Goal: Use online tool/utility: Utilize a website feature to perform a specific function

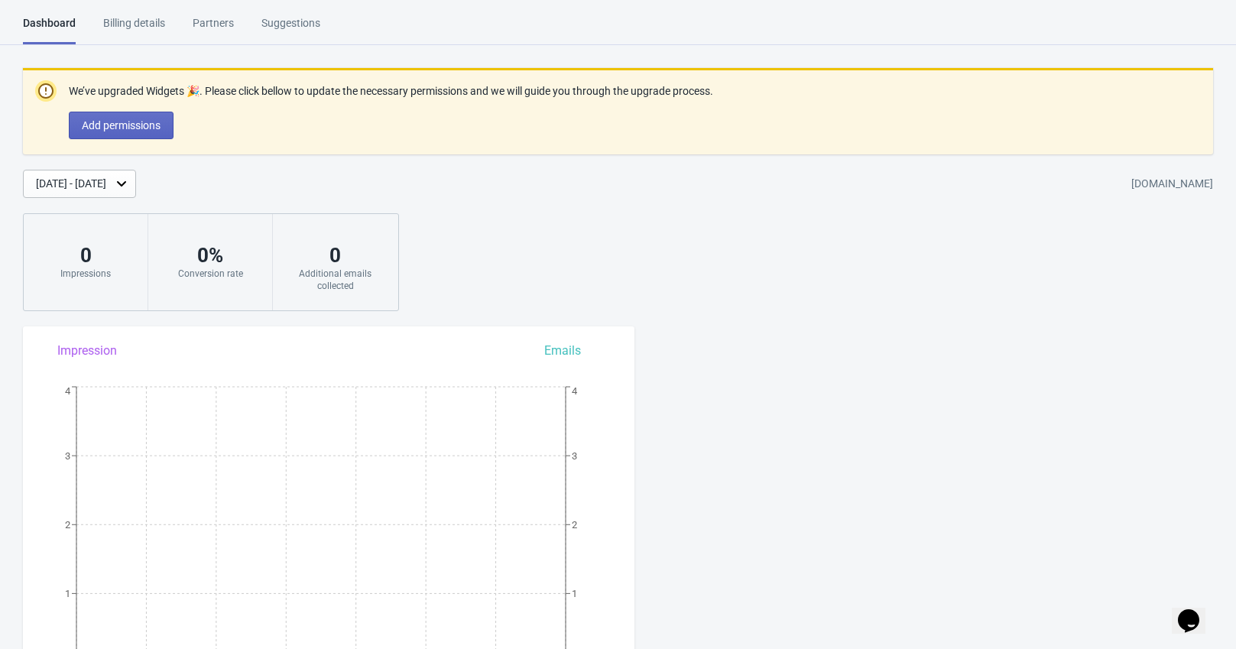
click at [128, 24] on div "Billing details" at bounding box center [134, 28] width 62 height 27
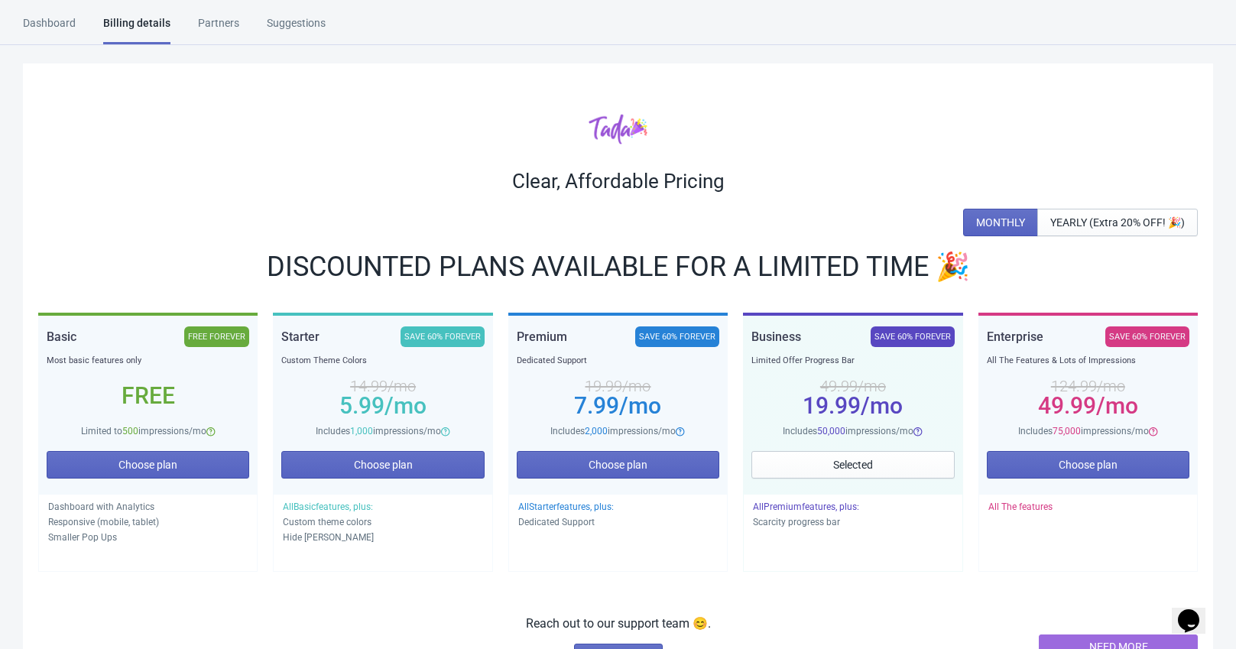
click at [212, 21] on div "Partners" at bounding box center [218, 28] width 41 height 27
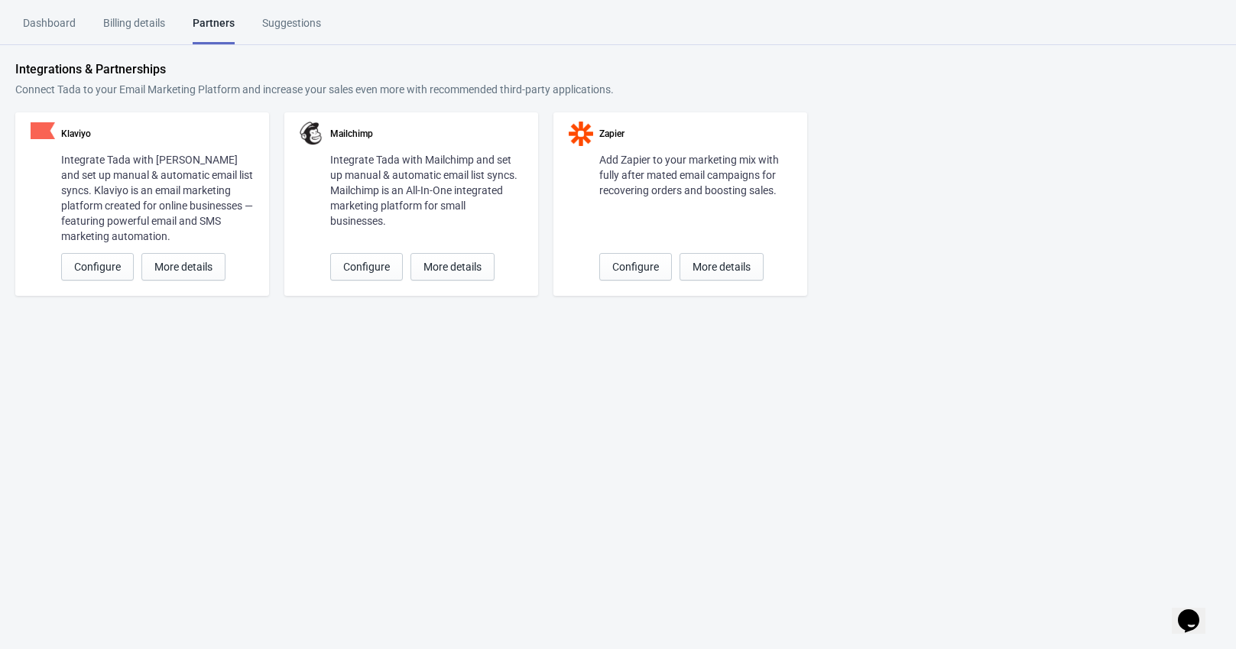
click at [212, 21] on div "Partners" at bounding box center [214, 29] width 42 height 29
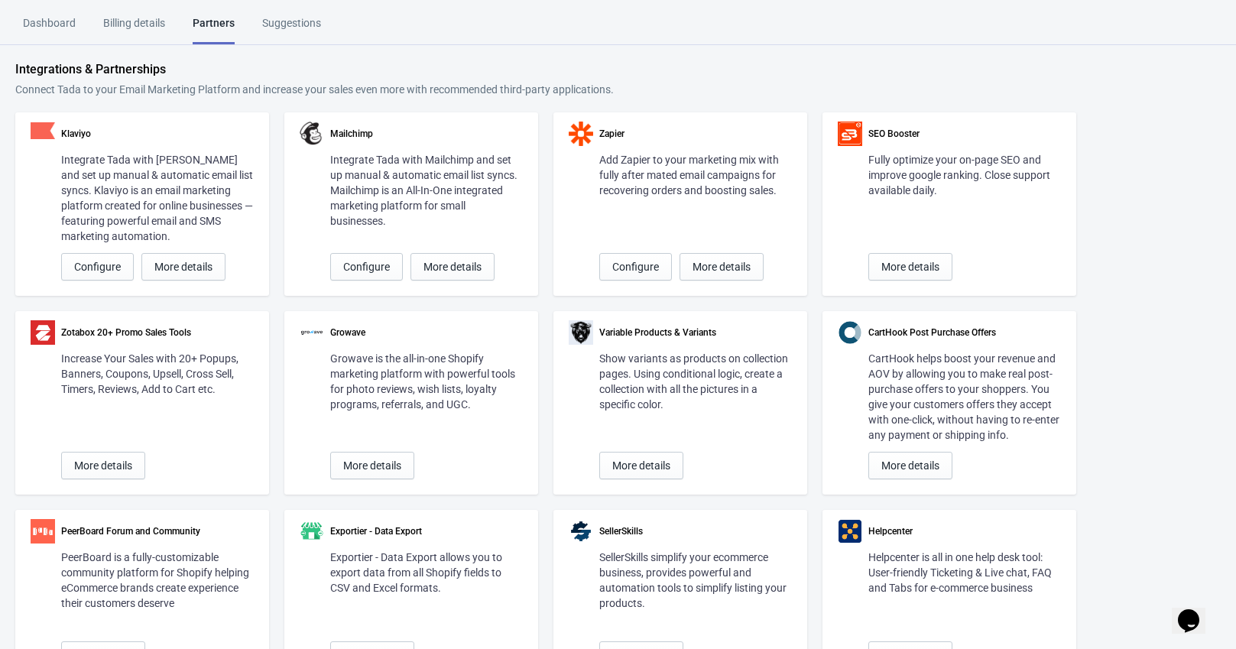
click at [291, 24] on div "Suggestions" at bounding box center [291, 28] width 59 height 27
click at [35, 21] on div "Dashboard" at bounding box center [49, 28] width 53 height 27
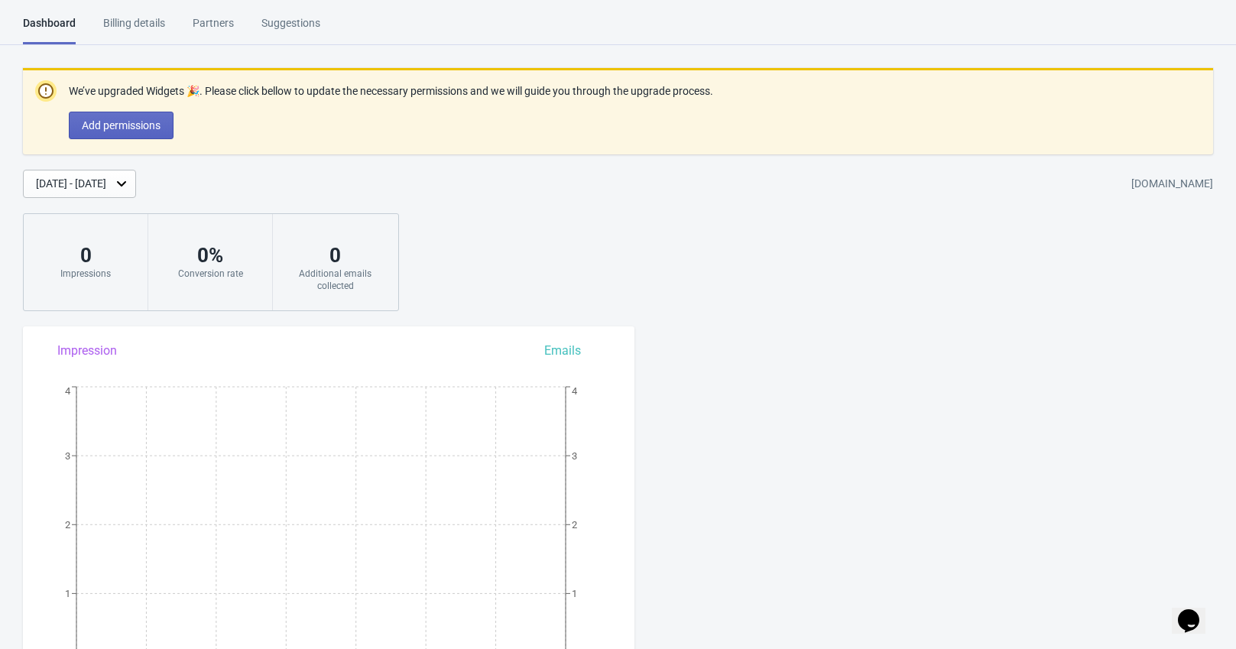
click at [568, 261] on div "We’ve upgraded Widgets 🎉. Please click bellow to update the necessary permissio…" at bounding box center [618, 189] width 1236 height 243
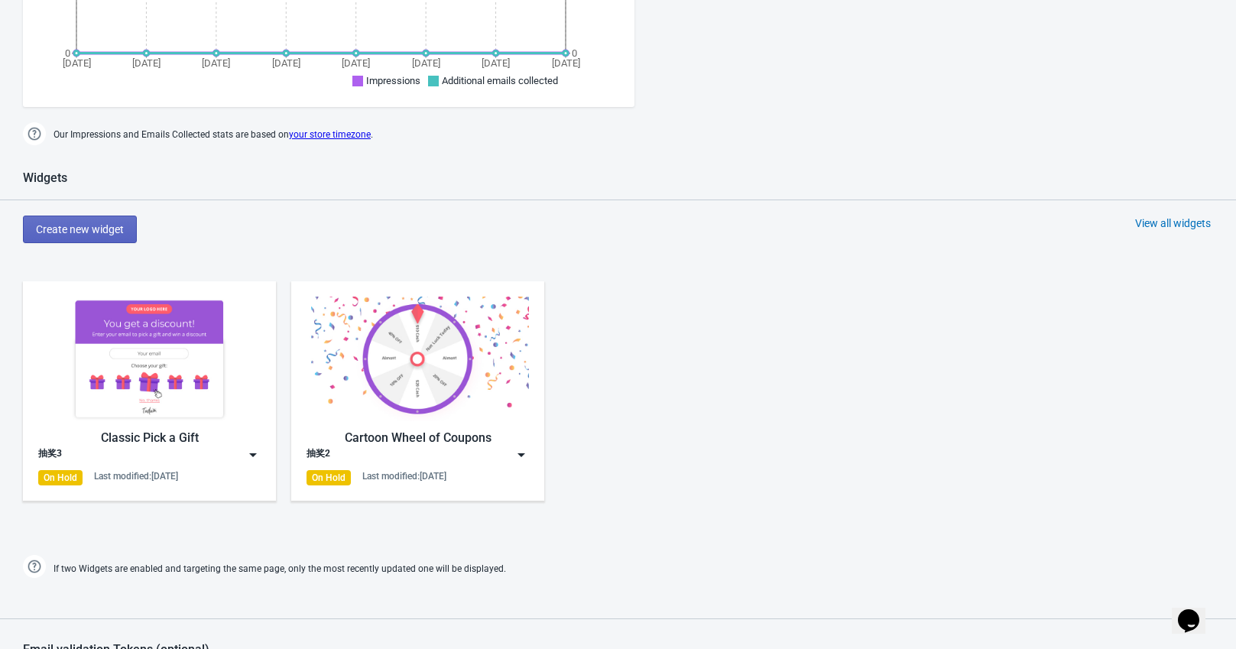
scroll to position [612, 0]
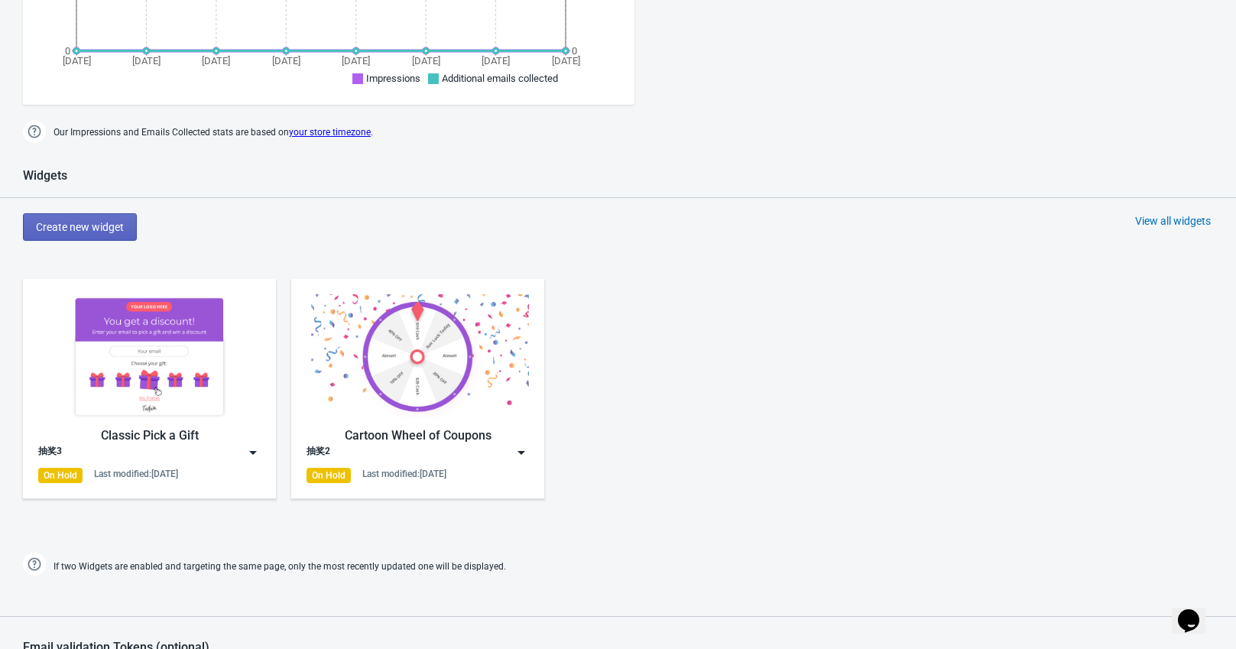
click at [428, 360] on img at bounding box center [418, 356] width 222 height 125
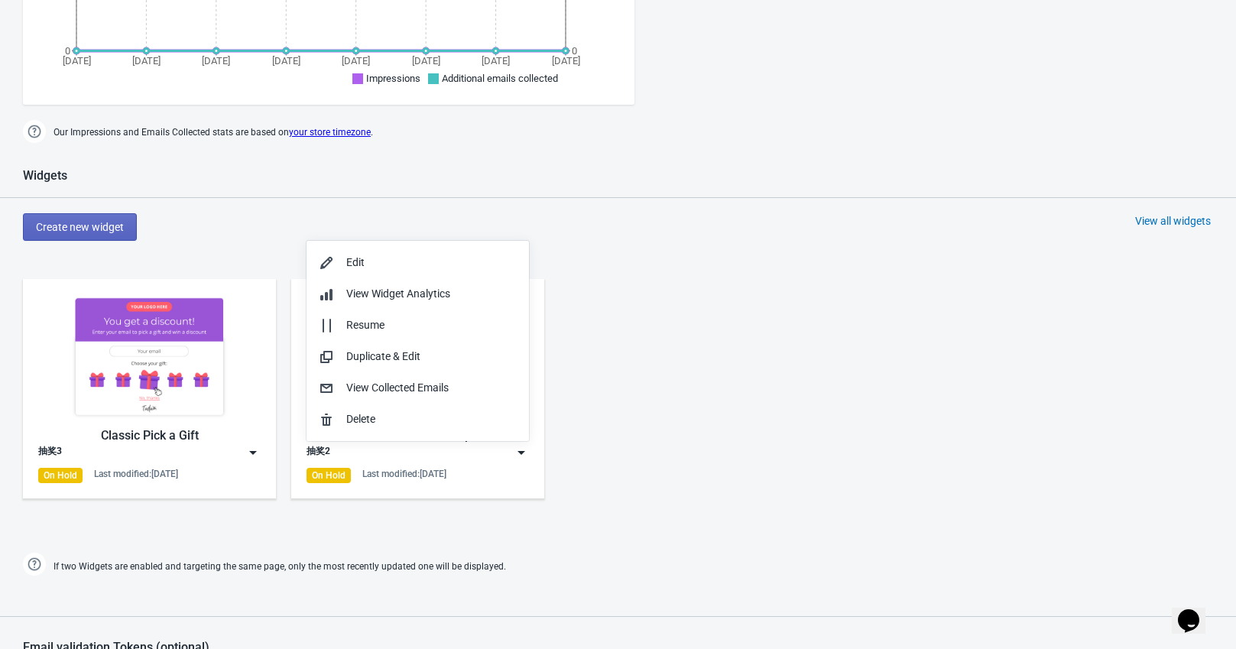
click at [664, 377] on div "Classic Pick a Gift 抽奖3 On Hold Last modified: [DATE] Cartoon Wheel of Coupons …" at bounding box center [618, 401] width 1236 height 275
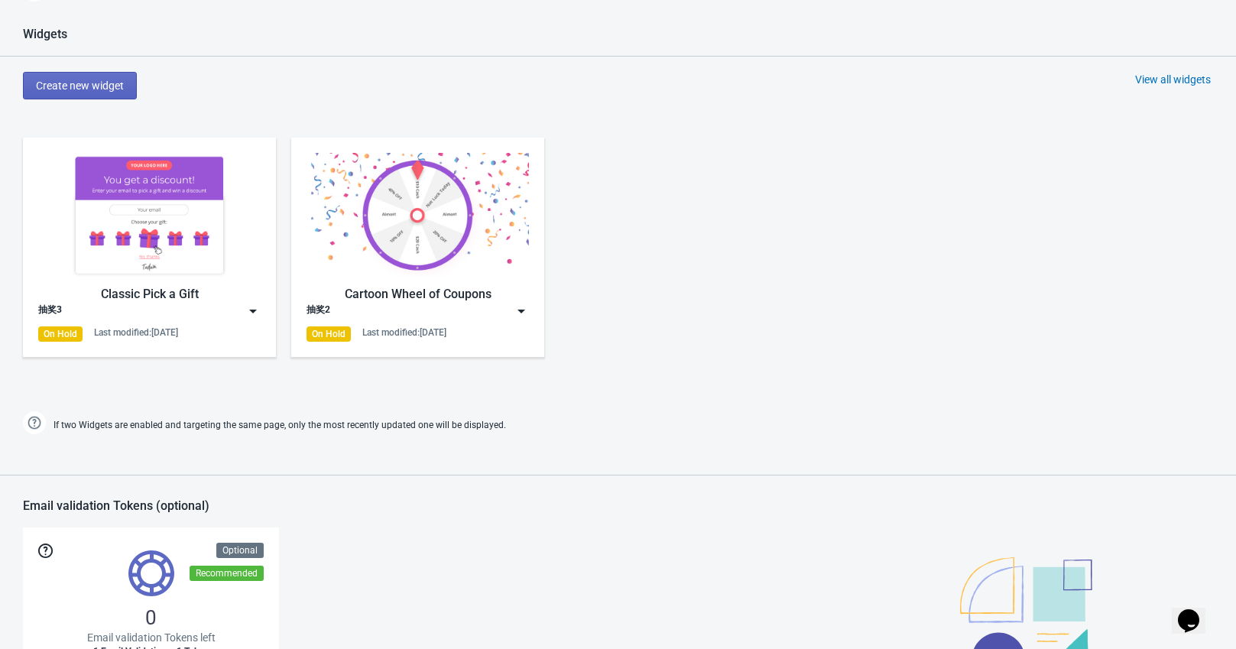
scroll to position [546, 0]
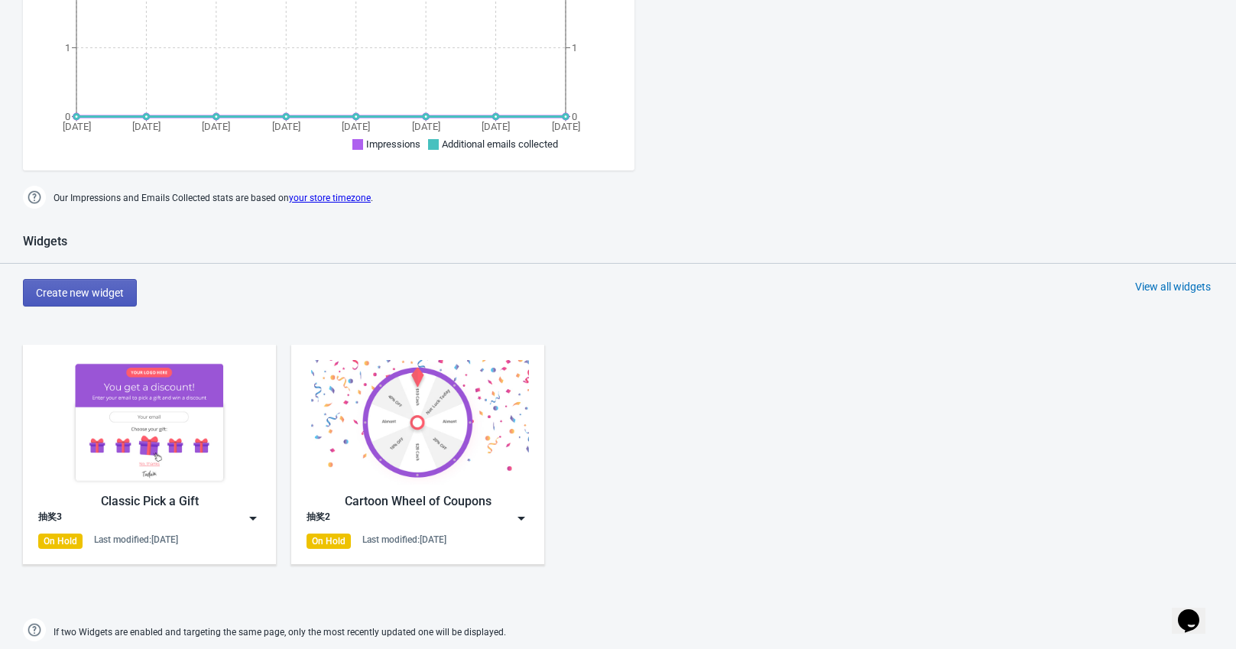
click at [70, 291] on span "Create new widget" at bounding box center [80, 293] width 88 height 12
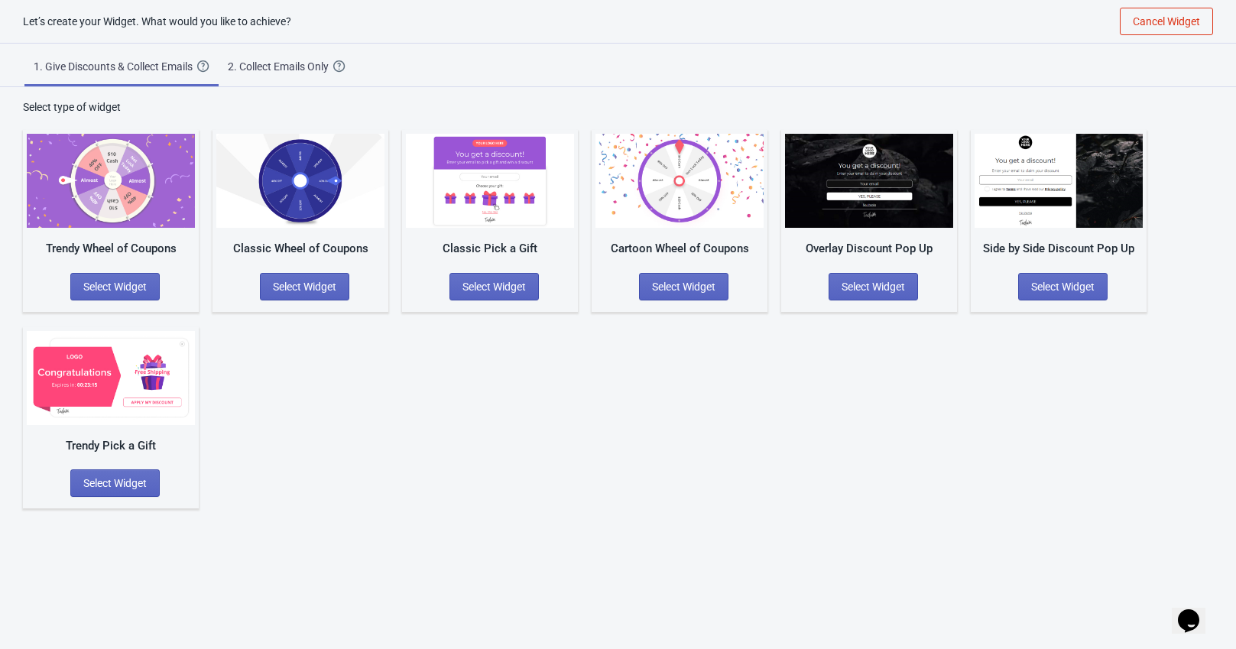
scroll to position [15, 0]
click at [476, 438] on div "Trendy Wheel of Coupons Select Widget Classic Wheel of Coupons Select Widget Cl…" at bounding box center [618, 312] width 1190 height 394
click at [652, 432] on div "Trendy Wheel of Coupons Select Widget Classic Wheel of Coupons Select Widget Cl…" at bounding box center [618, 312] width 1190 height 394
click at [473, 369] on div "Trendy Wheel of Coupons Select Widget Classic Wheel of Coupons Select Widget Cl…" at bounding box center [618, 312] width 1190 height 394
click at [914, 547] on div "Let’s create your Widget. What would you like to achieve? Cancel Widget 1. Give…" at bounding box center [618, 324] width 1236 height 649
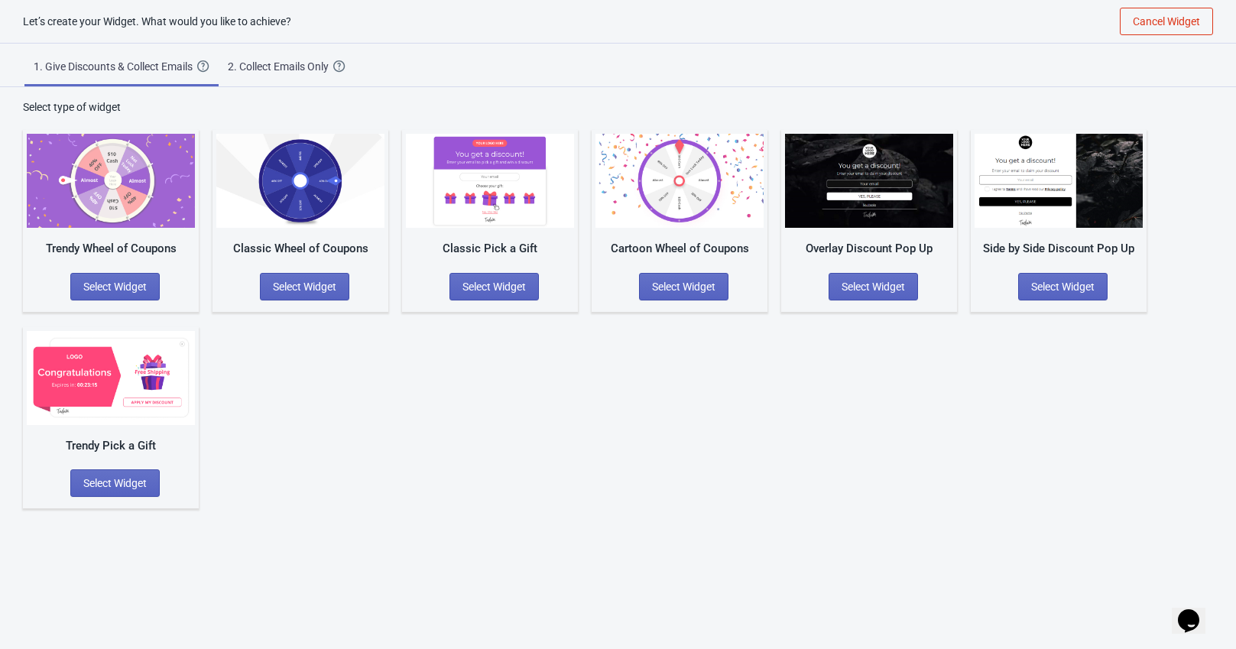
click at [1027, 183] on img at bounding box center [1059, 181] width 168 height 94
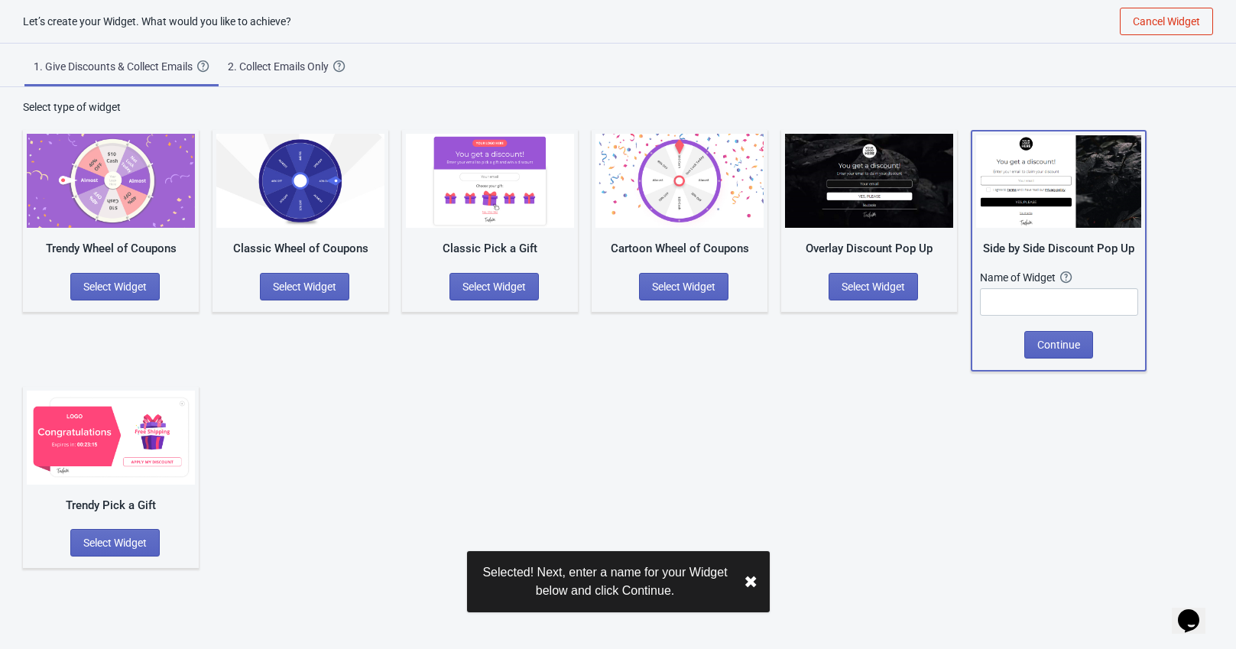
drag, startPoint x: 666, startPoint y: 404, endPoint x: 212, endPoint y: 255, distance: 478.2
click at [664, 404] on div "Trendy Wheel of Coupons Select Widget Classic Wheel of Coupons Select Widget Cl…" at bounding box center [618, 341] width 1190 height 453
click at [150, 191] on img at bounding box center [111, 181] width 168 height 94
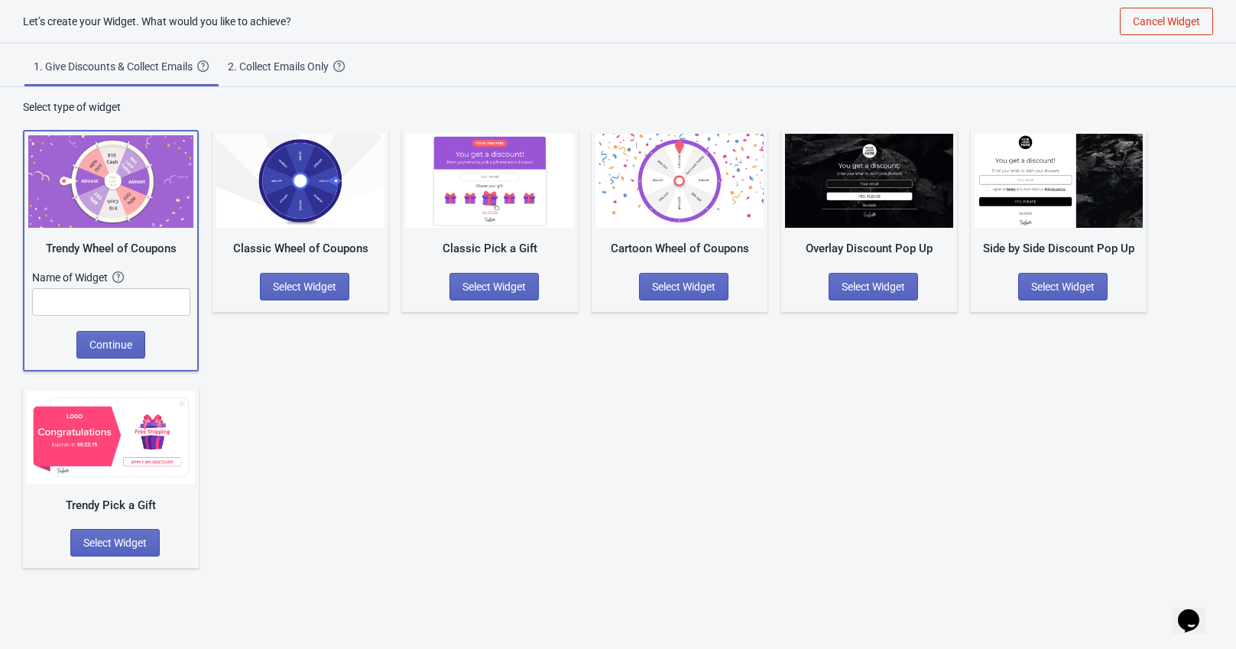
click at [550, 372] on div "Trendy Wheel of Coupons Name of Widget The name of your Widget won’t be shown t…" at bounding box center [618, 341] width 1190 height 453
click at [364, 469] on div "Trendy Wheel of Coupons Name of Widget The name of your Widget won’t be shown t…" at bounding box center [618, 341] width 1190 height 453
click at [274, 64] on div "2. Collect Emails Only" at bounding box center [281, 66] width 106 height 15
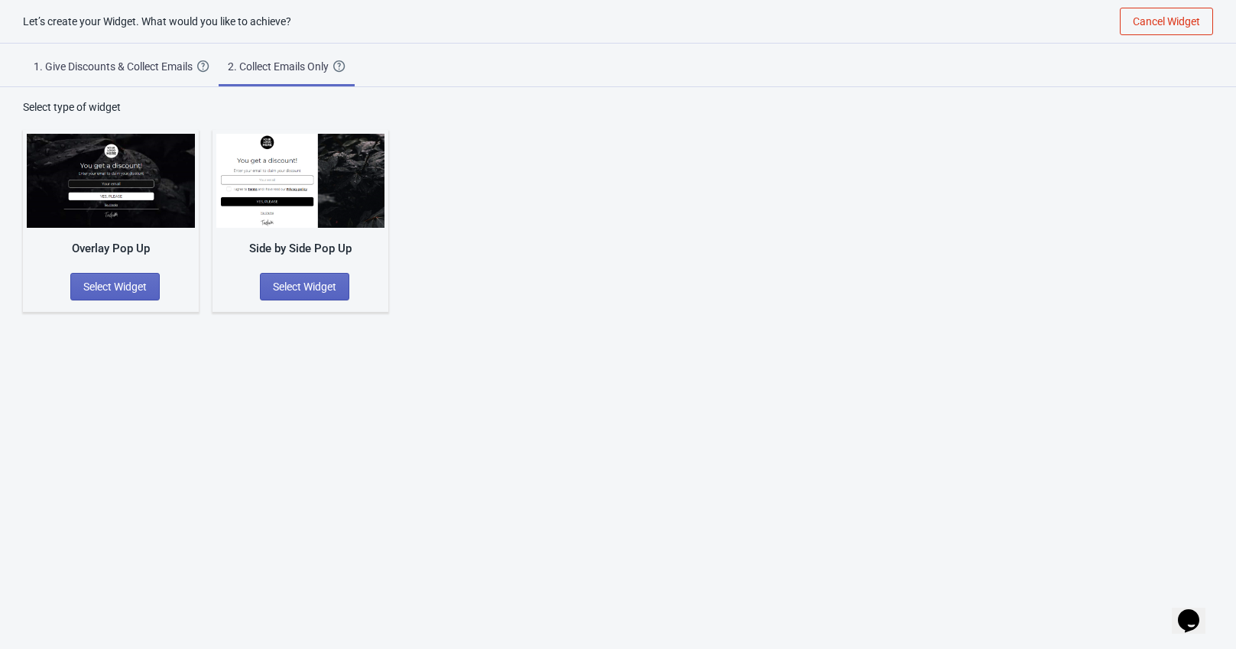
click at [148, 69] on div "1. Give Discounts & Collect Emails" at bounding box center [116, 66] width 164 height 15
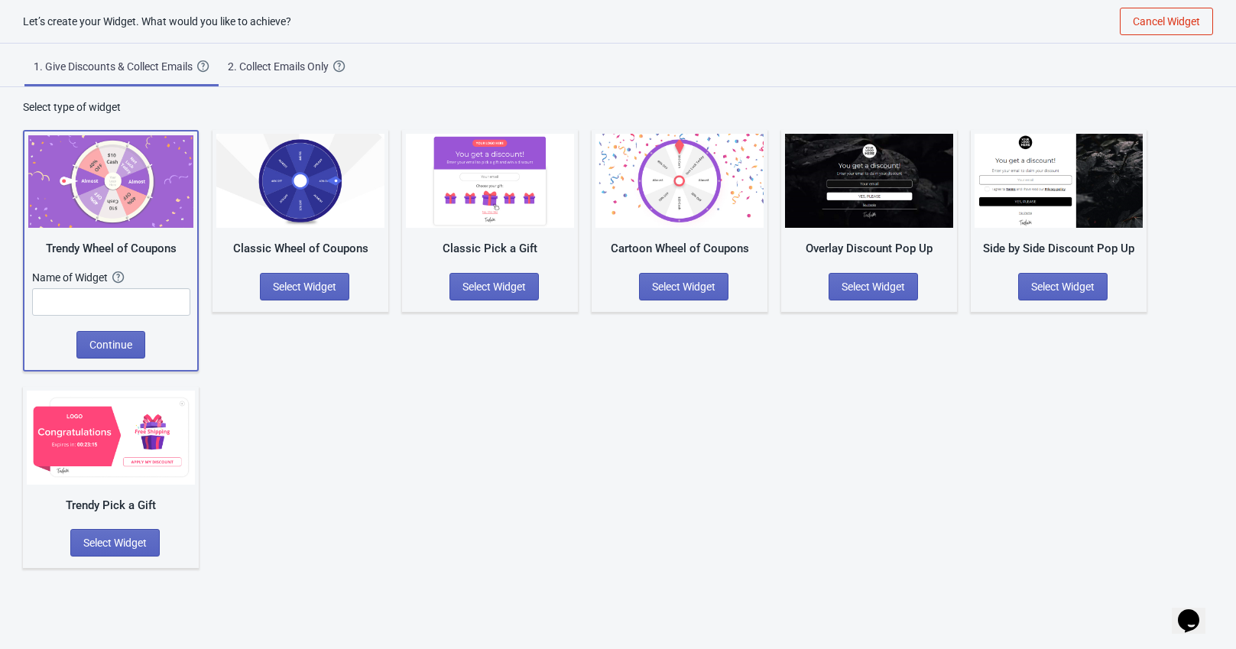
click at [365, 423] on div "Trendy Wheel of Coupons Name of Widget The name of your Widget won’t be shown t…" at bounding box center [618, 341] width 1190 height 453
click at [229, 398] on div "Trendy Wheel of Coupons Name of Widget The name of your Widget won’t be shown t…" at bounding box center [618, 341] width 1190 height 453
click at [128, 209] on img at bounding box center [110, 181] width 165 height 93
click at [118, 340] on span "Continue" at bounding box center [110, 345] width 43 height 12
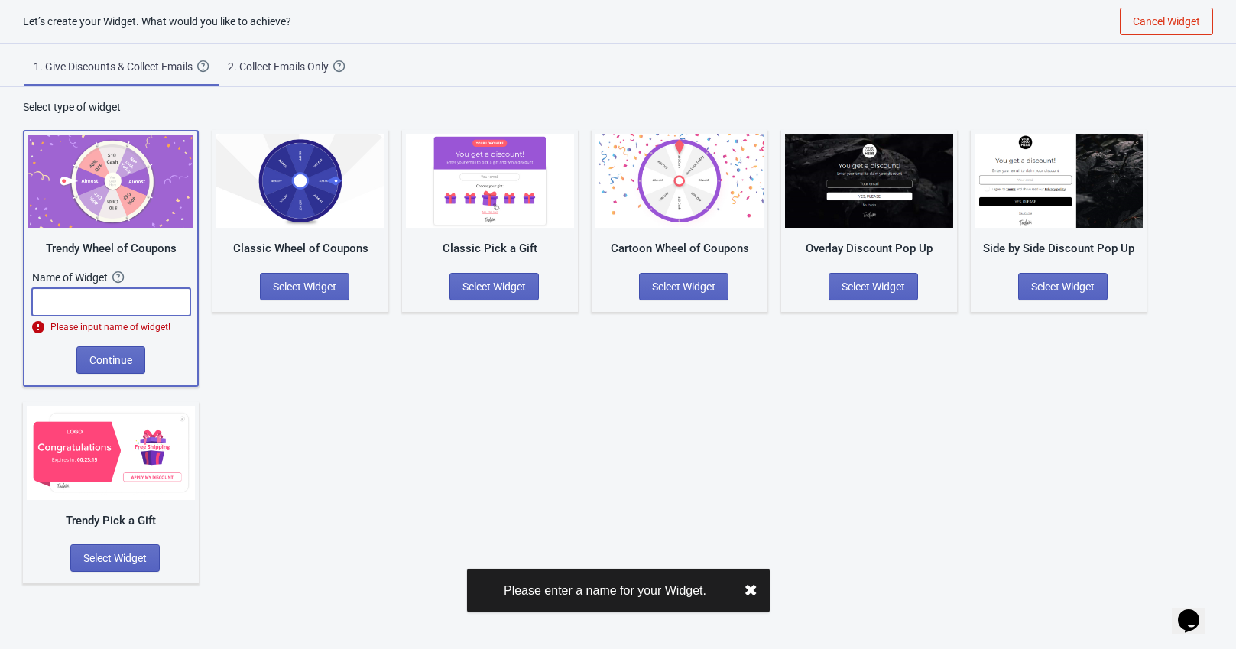
click at [104, 303] on input "text" at bounding box center [111, 302] width 158 height 28
drag, startPoint x: 362, startPoint y: 401, endPoint x: 164, endPoint y: 151, distance: 318.9
click at [348, 386] on div "Trendy Wheel of Coupons Name of Widget The name of your Widget won’t be shown t…" at bounding box center [618, 349] width 1190 height 469
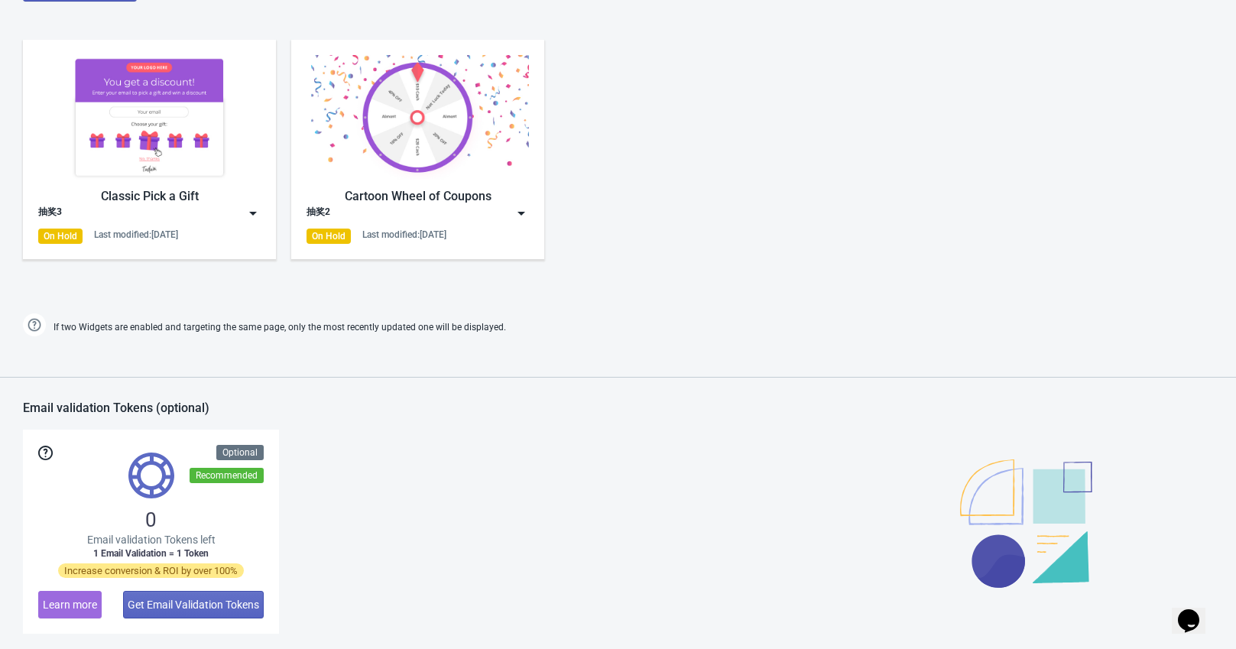
scroll to position [699, 0]
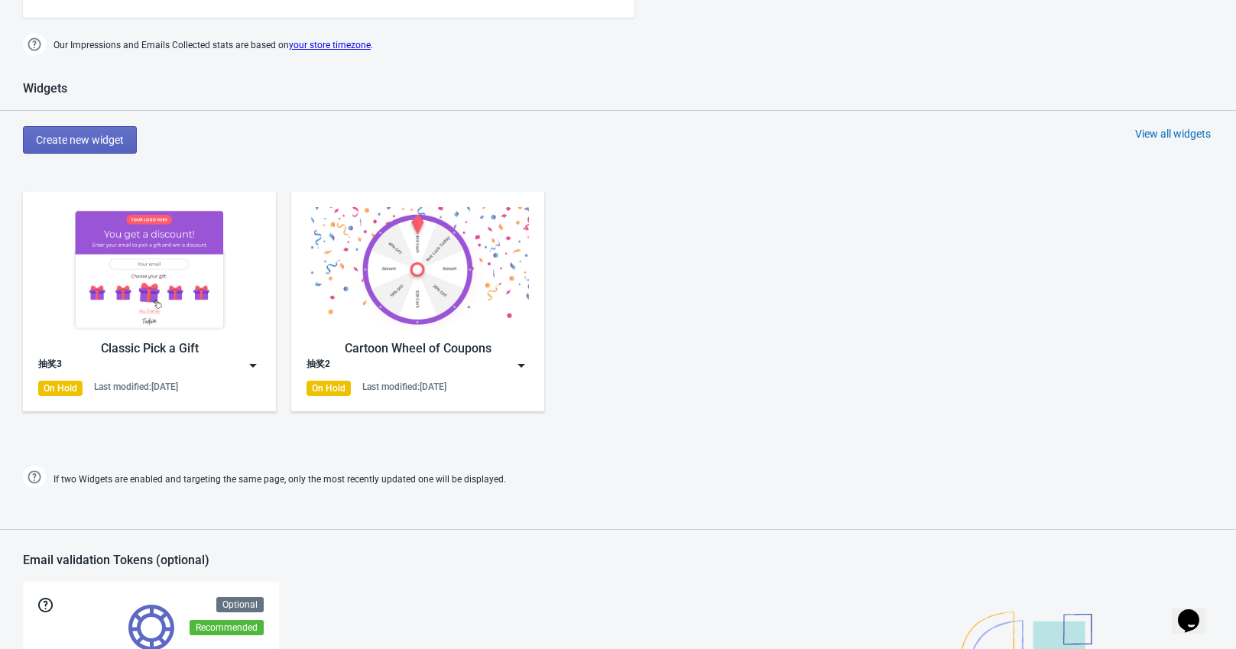
click at [401, 307] on img at bounding box center [418, 269] width 222 height 125
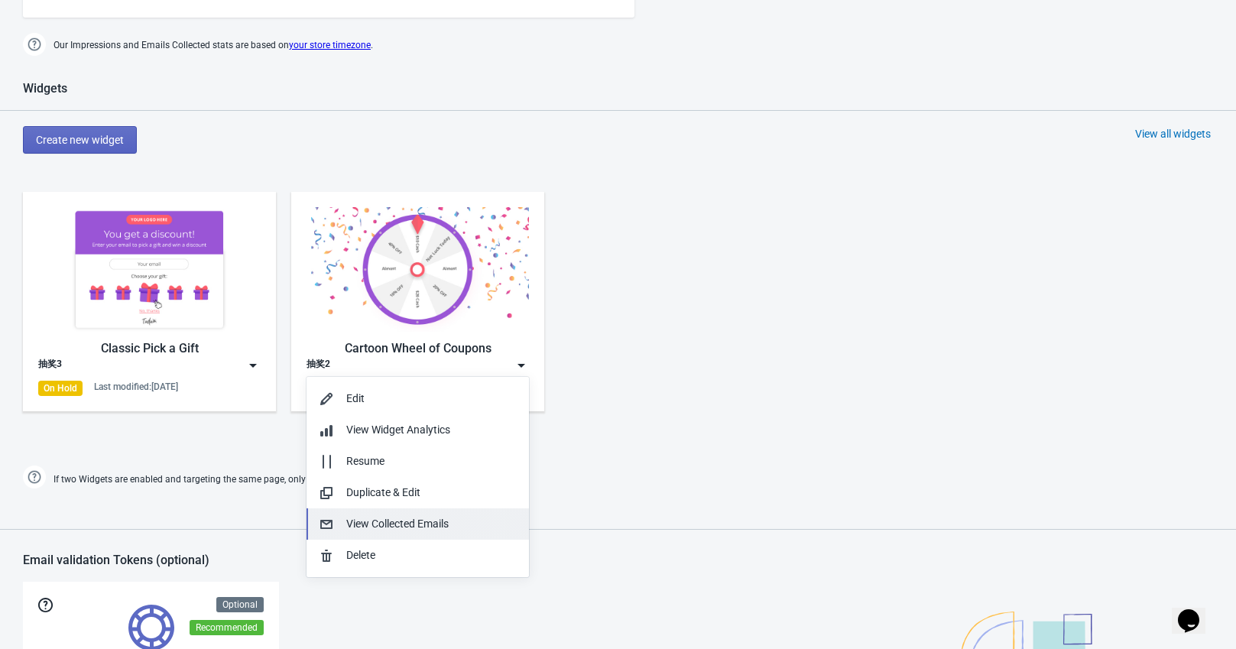
click at [375, 528] on div "View Collected Emails" at bounding box center [431, 524] width 171 height 16
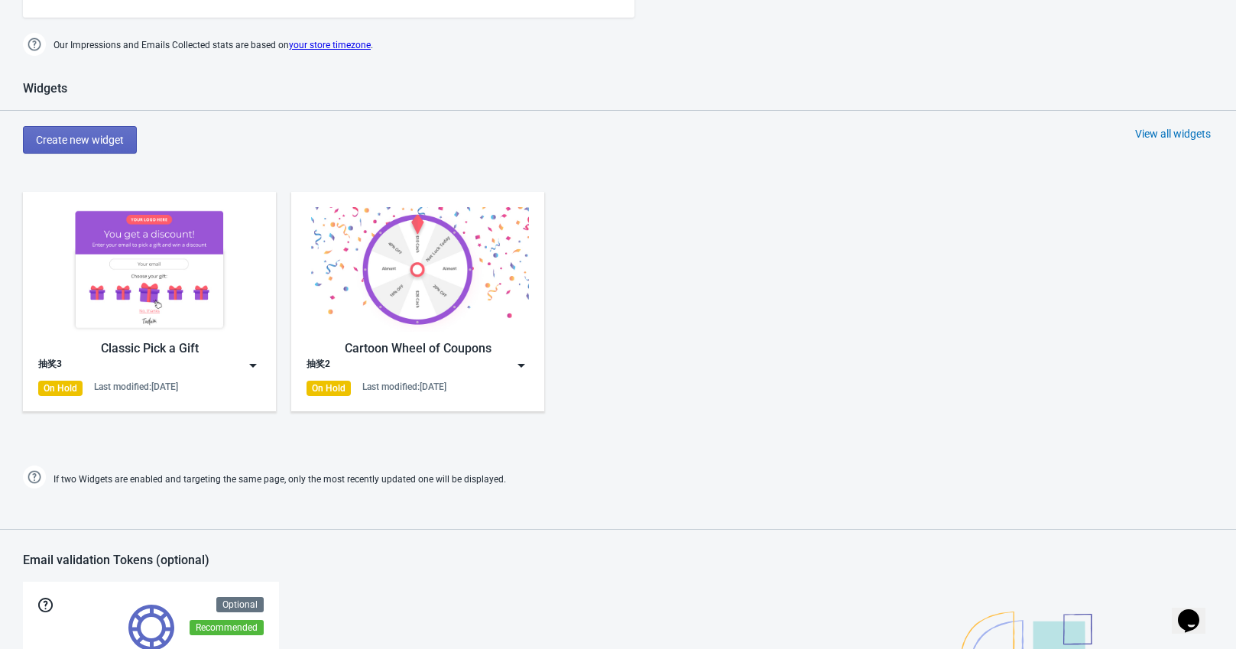
scroll to position [15, 0]
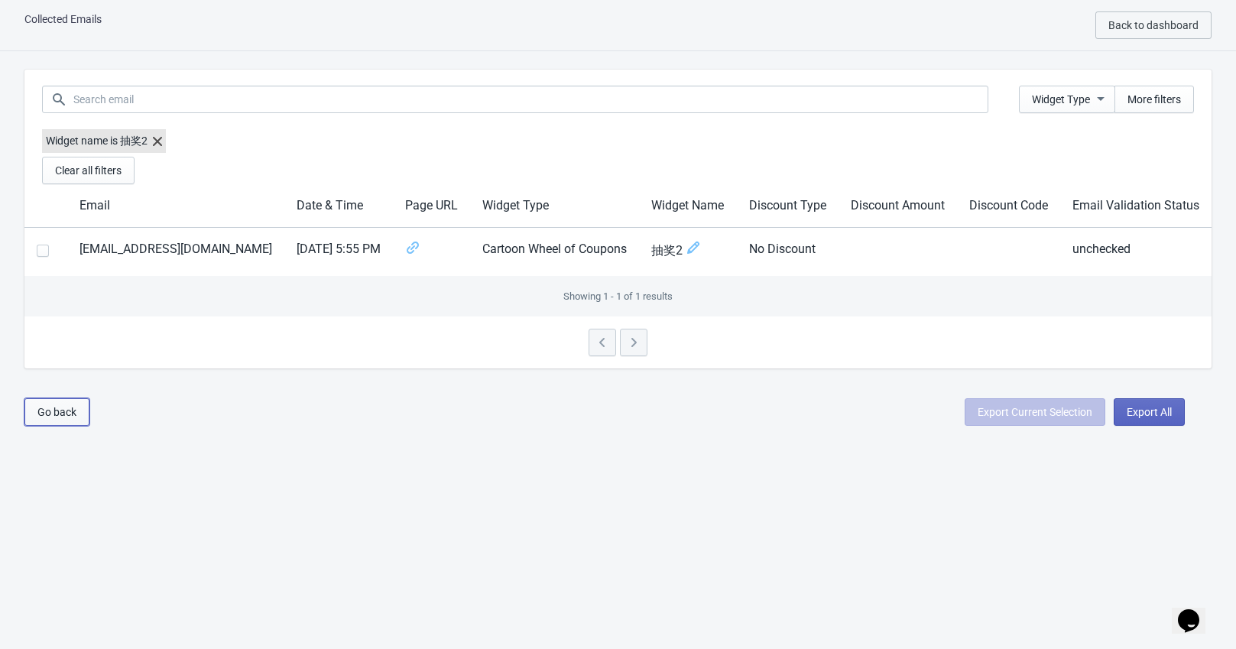
click at [57, 406] on span "Go back" at bounding box center [56, 412] width 39 height 12
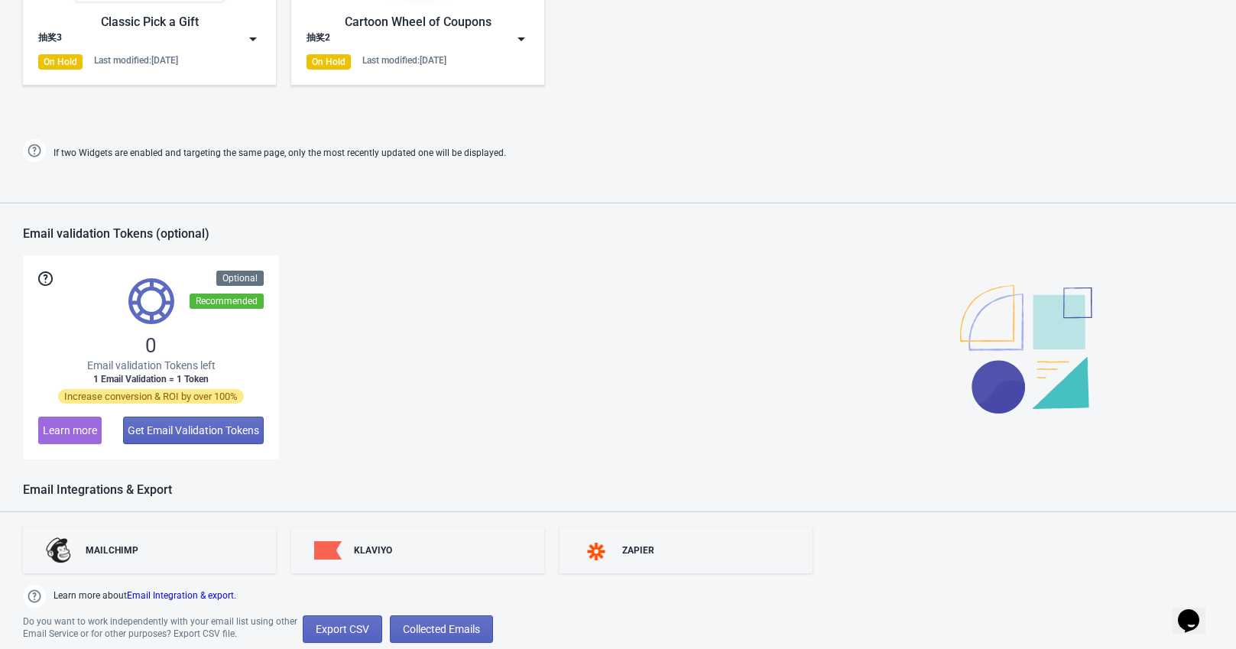
scroll to position [1081, 0]
